Goal: Transaction & Acquisition: Purchase product/service

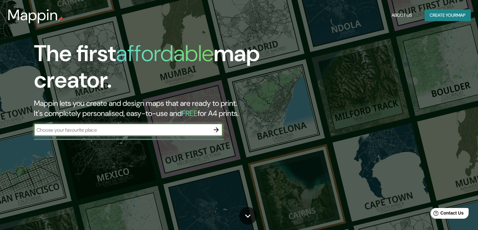
click at [146, 127] on input "text" at bounding box center [122, 129] width 176 height 7
type input "encarnacion"
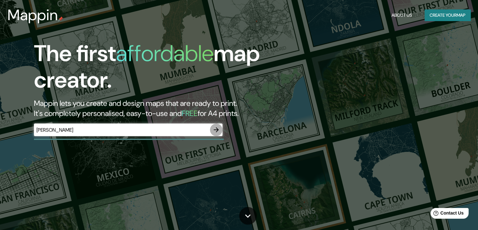
click at [215, 129] on icon "button" at bounding box center [217, 130] width 8 height 8
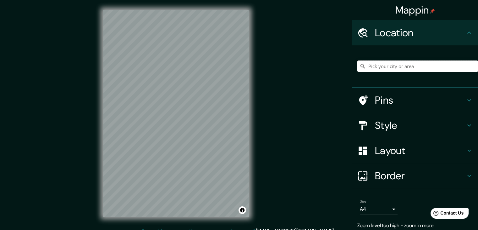
click at [392, 68] on input "Pick your city or area" at bounding box center [418, 65] width 121 height 11
click at [382, 66] on input "Pick your city or area" at bounding box center [418, 65] width 121 height 11
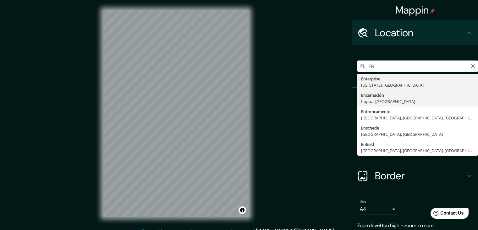
type input "Encarnación, Itapúa, Paraguay"
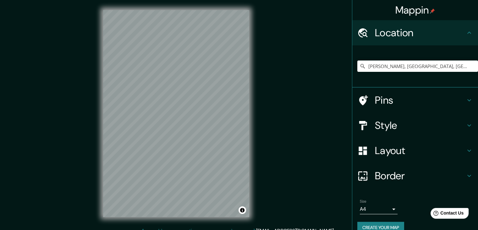
click at [397, 125] on h4 "Style" at bounding box center [420, 125] width 91 height 13
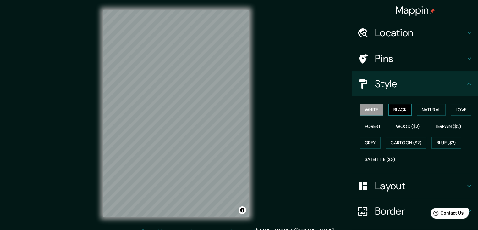
click at [401, 112] on button "Black" at bounding box center [401, 110] width 24 height 12
click at [418, 109] on button "Natural" at bounding box center [431, 110] width 29 height 12
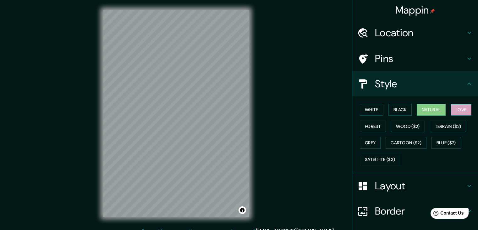
click at [456, 105] on button "Love" at bounding box center [461, 110] width 21 height 12
click at [368, 127] on button "Forest" at bounding box center [373, 126] width 26 height 12
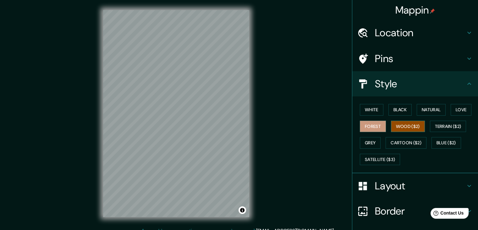
click at [398, 128] on button "Wood ($2)" at bounding box center [408, 126] width 34 height 12
click at [365, 139] on button "Grey" at bounding box center [370, 143] width 21 height 12
click at [363, 130] on button "Forest" at bounding box center [373, 126] width 26 height 12
click at [362, 139] on button "Grey" at bounding box center [370, 143] width 21 height 12
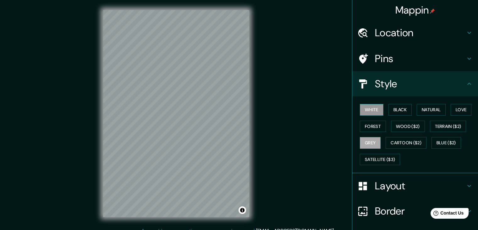
click at [364, 111] on button "White" at bounding box center [372, 110] width 24 height 12
click at [364, 126] on button "Forest" at bounding box center [373, 126] width 26 height 12
click at [394, 111] on button "Black" at bounding box center [401, 110] width 24 height 12
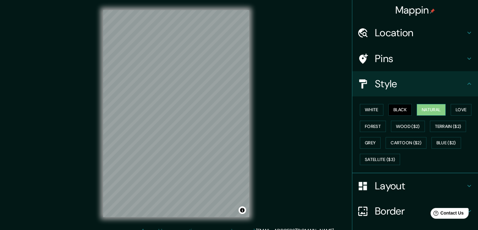
click at [417, 109] on button "Natural" at bounding box center [431, 110] width 29 height 12
click at [375, 124] on button "Forest" at bounding box center [373, 126] width 26 height 12
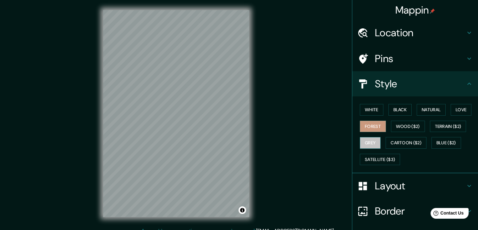
click at [360, 140] on button "Grey" at bounding box center [370, 143] width 21 height 12
click at [364, 128] on button "Forest" at bounding box center [373, 126] width 26 height 12
click at [362, 107] on button "White" at bounding box center [372, 110] width 24 height 12
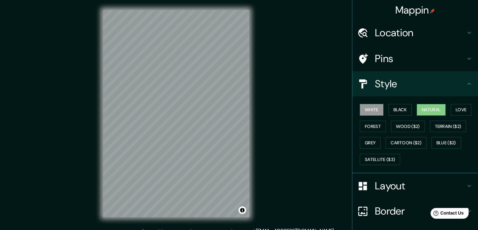
click at [425, 110] on button "Natural" at bounding box center [431, 110] width 29 height 12
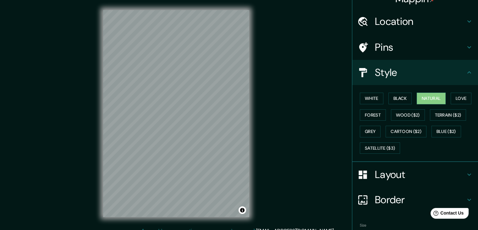
scroll to position [45, 0]
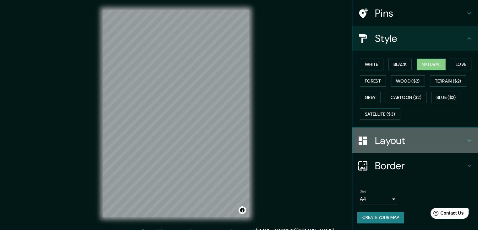
click at [386, 139] on h4 "Layout" at bounding box center [420, 140] width 91 height 13
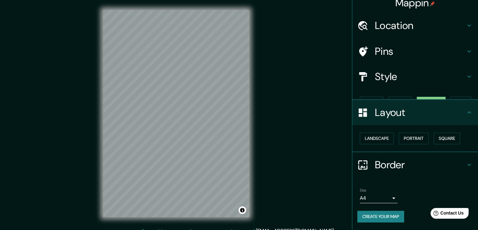
scroll to position [0, 0]
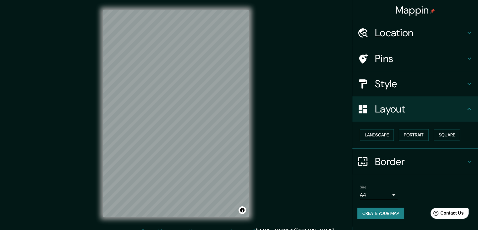
click at [386, 139] on button "Landscape" at bounding box center [377, 135] width 34 height 12
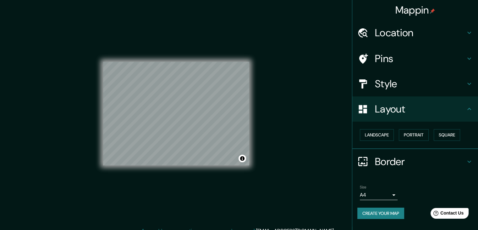
click at [386, 139] on button "Landscape" at bounding box center [377, 135] width 34 height 12
click at [409, 139] on button "Portrait" at bounding box center [414, 135] width 30 height 12
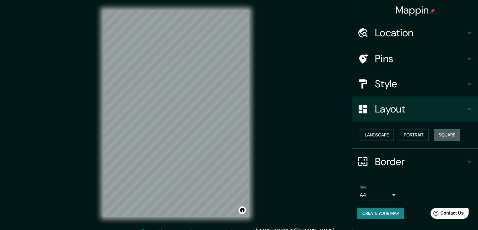
click at [440, 134] on button "Square" at bounding box center [447, 135] width 26 height 12
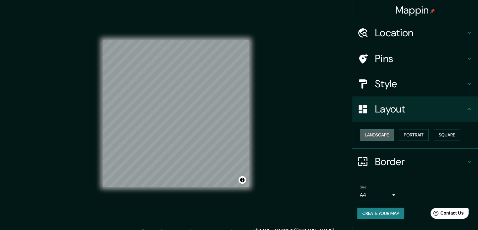
click at [373, 139] on button "Landscape" at bounding box center [377, 135] width 34 height 12
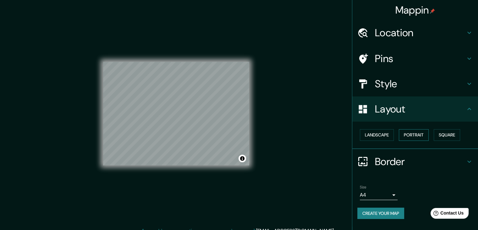
click at [404, 133] on button "Portrait" at bounding box center [414, 135] width 30 height 12
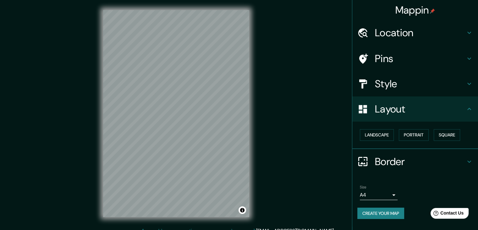
click at [381, 213] on button "Create your map" at bounding box center [381, 213] width 47 height 12
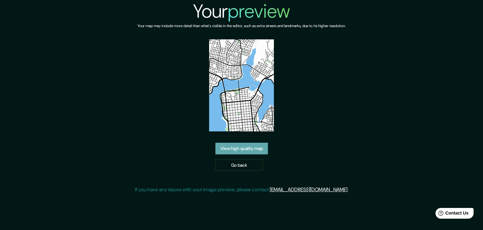
click at [250, 149] on link "View high quality map" at bounding box center [241, 148] width 53 height 12
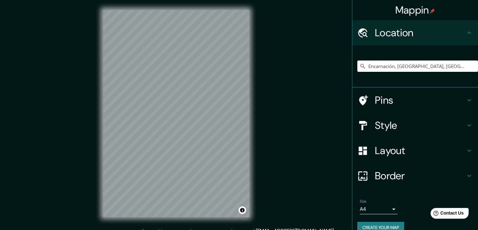
click at [386, 67] on input "Encarnación, Itapúa, Paraguay" at bounding box center [418, 65] width 121 height 11
click at [443, 68] on input "Encarnación, Itapúa, Paraguay" at bounding box center [418, 65] width 121 height 11
click at [413, 104] on h4 "Pins" at bounding box center [420, 100] width 91 height 13
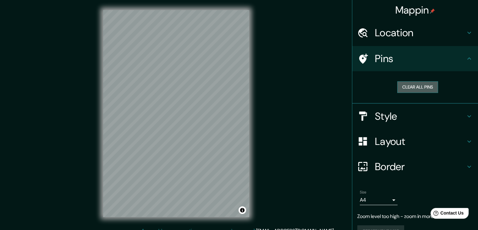
click at [412, 88] on button "Clear all pins" at bounding box center [418, 87] width 41 height 12
click at [383, 114] on h4 "Style" at bounding box center [420, 116] width 91 height 13
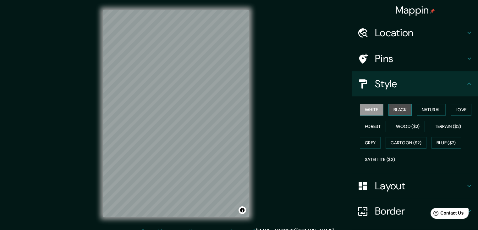
click at [394, 110] on button "Black" at bounding box center [401, 110] width 24 height 12
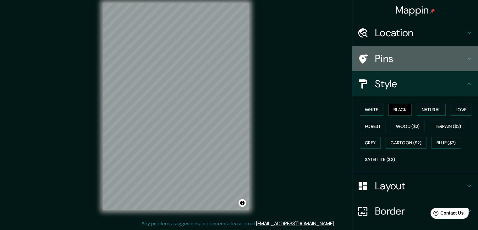
click at [392, 46] on div "Pins" at bounding box center [416, 58] width 126 height 25
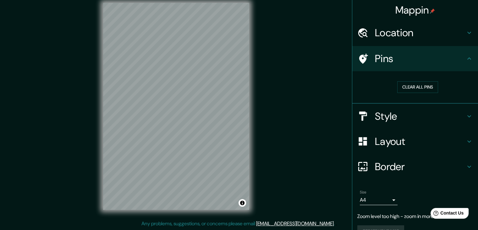
click at [391, 40] on div "Location" at bounding box center [416, 32] width 126 height 25
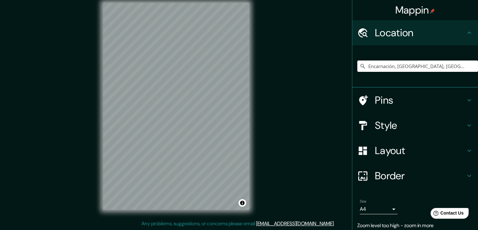
click at [432, 59] on div "Encarnación, Itapúa, Paraguay" at bounding box center [418, 65] width 121 height 31
click at [434, 70] on input "Encarnación, Itapúa, Paraguay" at bounding box center [418, 65] width 121 height 11
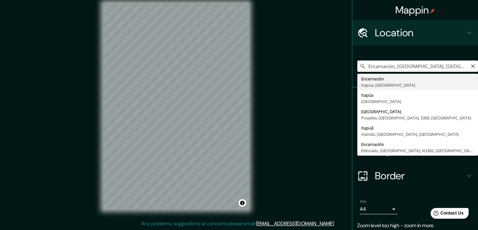
type input "Encarnación, Itapúa, Paraguay"
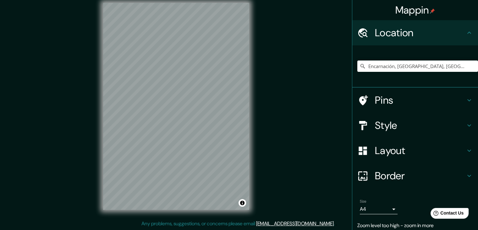
click at [392, 127] on h4 "Style" at bounding box center [420, 125] width 91 height 13
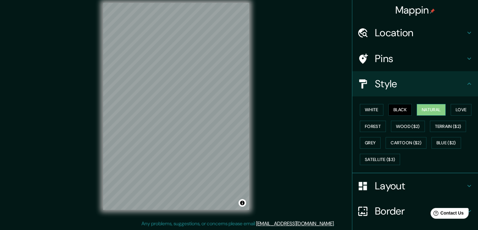
click at [434, 111] on button "Natural" at bounding box center [431, 110] width 29 height 12
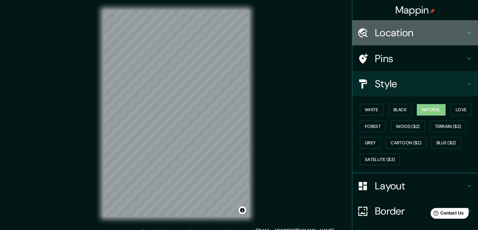
click at [406, 33] on h4 "Location" at bounding box center [420, 32] width 91 height 13
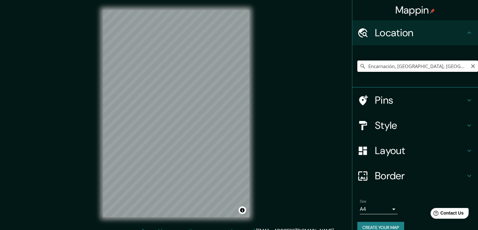
click at [440, 68] on input "Encarnación, Itapúa, Paraguay" at bounding box center [418, 65] width 121 height 11
click at [471, 68] on icon "Clear" at bounding box center [473, 66] width 5 height 5
type input "e"
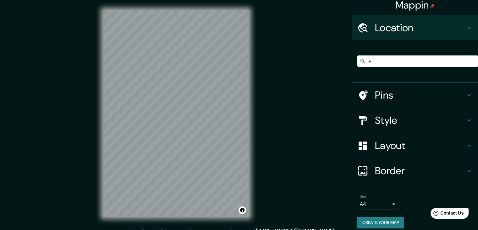
scroll to position [11, 0]
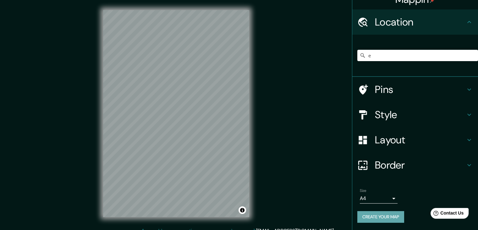
click at [384, 217] on button "Create your map" at bounding box center [381, 217] width 47 height 12
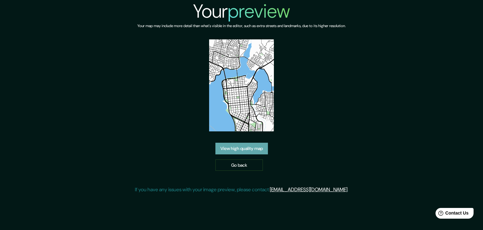
click at [227, 151] on link "View high quality map" at bounding box center [241, 148] width 53 height 12
click at [248, 167] on link "Go back" at bounding box center [238, 165] width 47 height 12
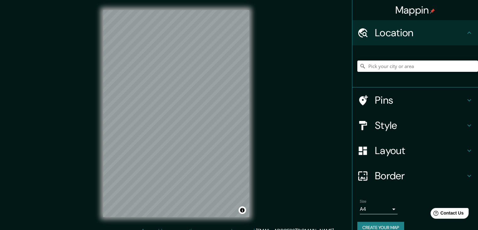
click at [392, 68] on input "Pick your city or area" at bounding box center [418, 65] width 121 height 11
click at [399, 131] on h4 "Style" at bounding box center [420, 125] width 91 height 13
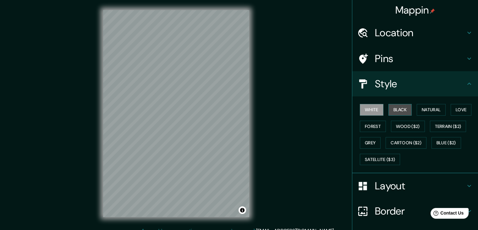
click at [400, 108] on button "Black" at bounding box center [401, 110] width 24 height 12
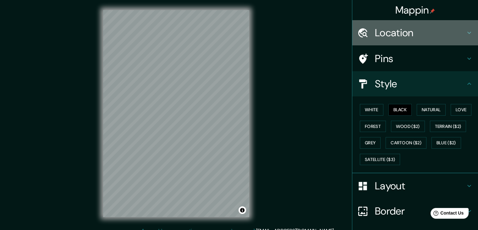
click at [416, 36] on h4 "Location" at bounding box center [420, 32] width 91 height 13
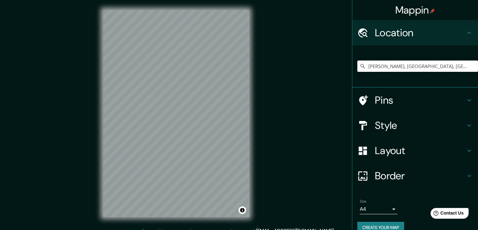
drag, startPoint x: 434, startPoint y: 64, endPoint x: 338, endPoint y: 60, distance: 96.0
click at [338, 60] on div "Mappin Location Encarnación, Itapúa, Paraguay Pins Style Layout Border Choose a…" at bounding box center [239, 118] width 478 height 237
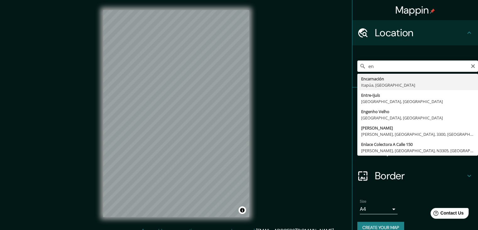
type input "Encarnación, [GEOGRAPHIC_DATA], [GEOGRAPHIC_DATA]"
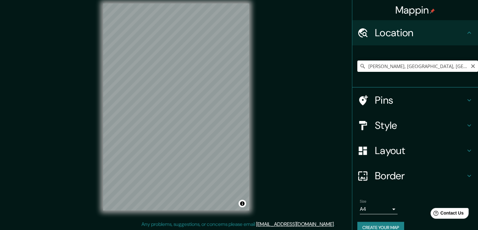
scroll to position [7, 0]
click at [391, 103] on h4 "Pins" at bounding box center [420, 100] width 91 height 13
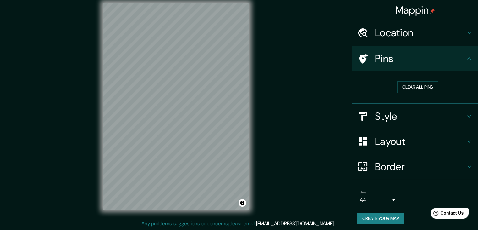
click at [387, 110] on h4 "Style" at bounding box center [420, 116] width 91 height 13
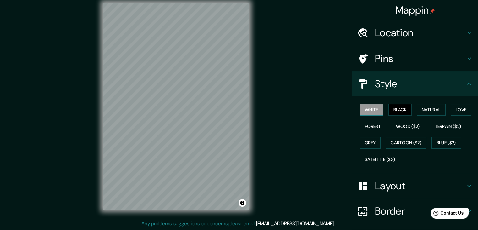
click at [370, 109] on button "White" at bounding box center [372, 110] width 24 height 12
click at [397, 110] on button "Black" at bounding box center [401, 110] width 24 height 12
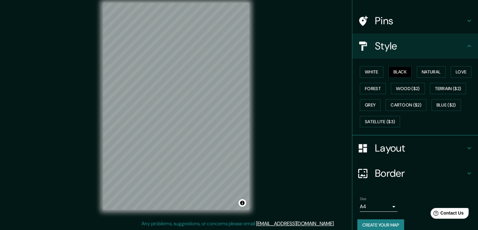
scroll to position [45, 0]
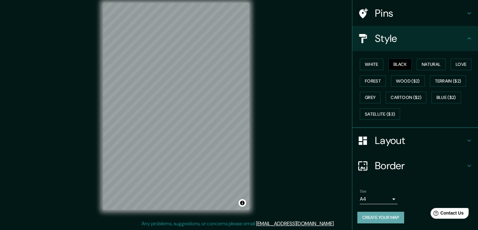
click at [381, 214] on button "Create your map" at bounding box center [381, 217] width 47 height 12
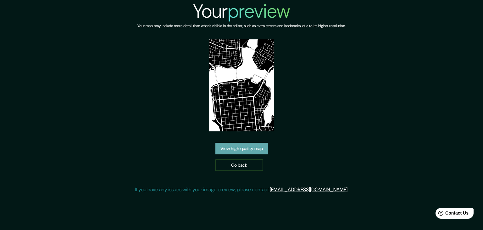
click at [247, 150] on link "View high quality map" at bounding box center [241, 148] width 53 height 12
